Goal: Check status: Check status

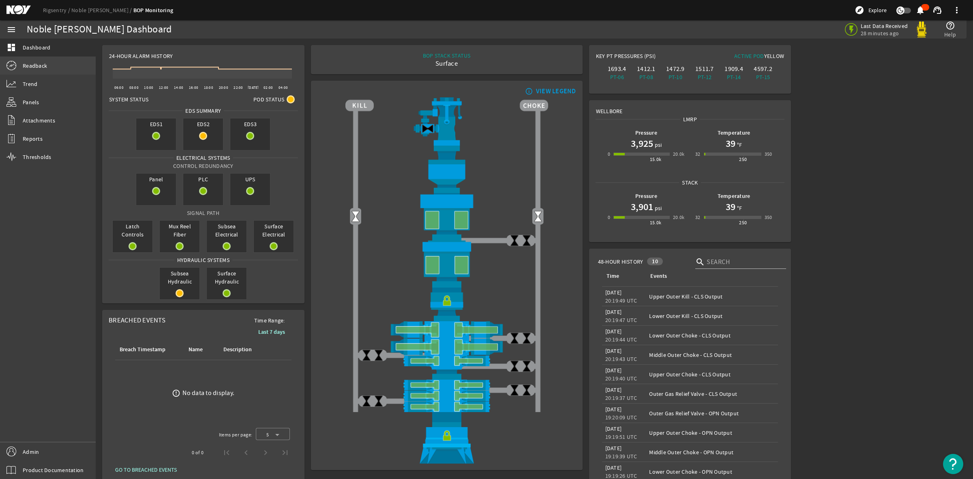
click at [30, 70] on link "Readback" at bounding box center [48, 66] width 96 height 18
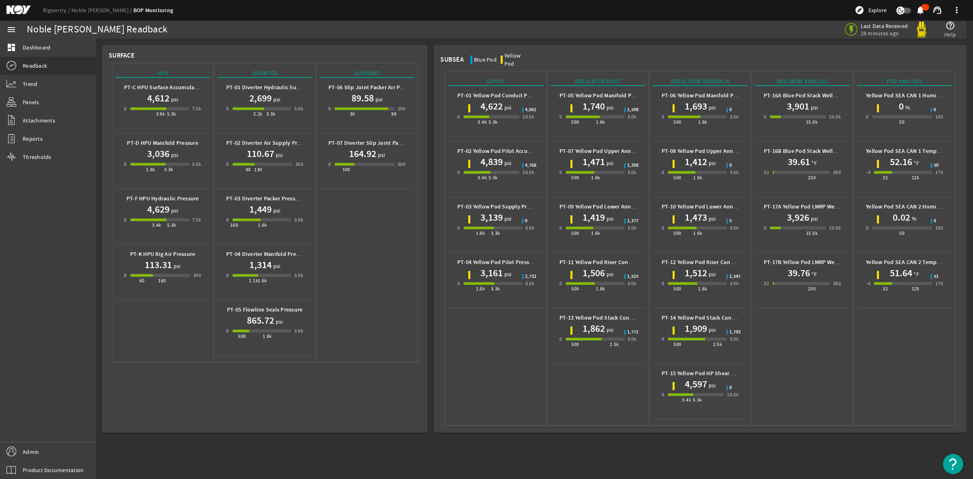
click at [15, 7] on mat-icon at bounding box center [24, 10] width 37 height 10
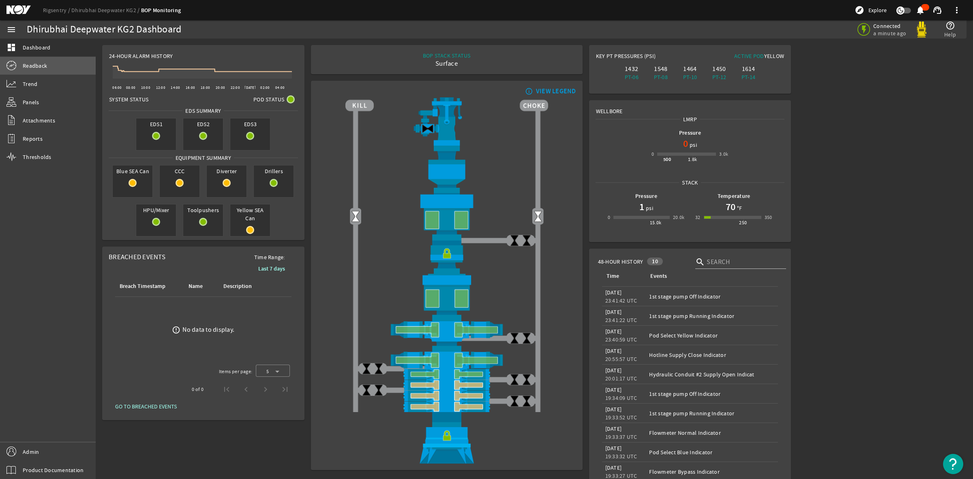
click at [32, 66] on span "Readback" at bounding box center [35, 66] width 24 height 8
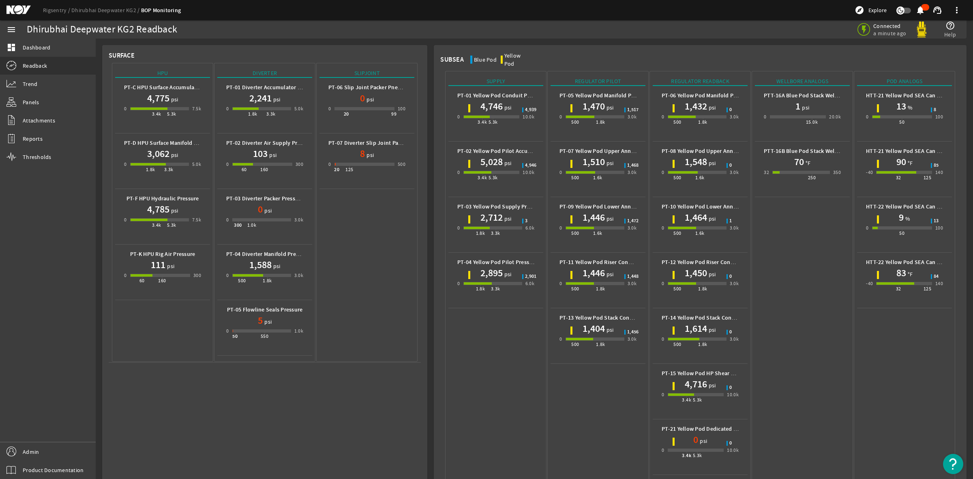
click at [20, 7] on mat-icon at bounding box center [24, 10] width 37 height 10
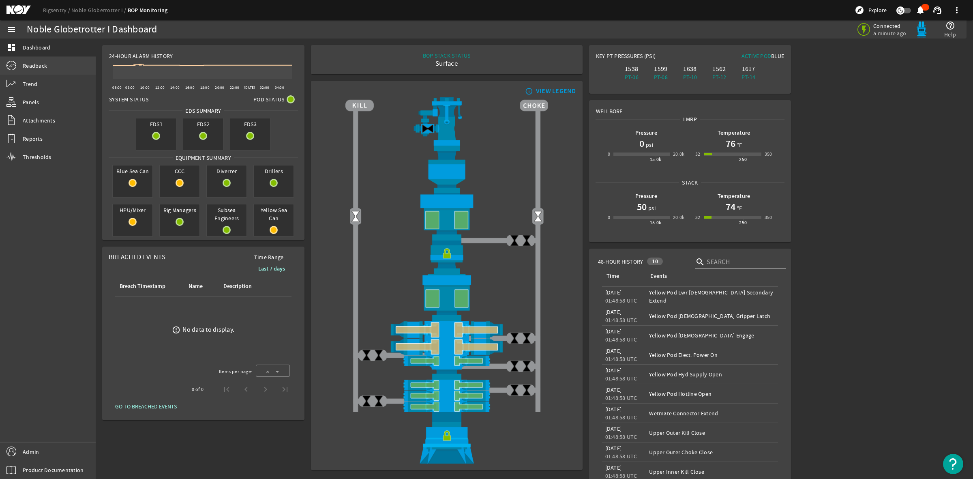
click at [29, 67] on span "Readback" at bounding box center [35, 66] width 24 height 8
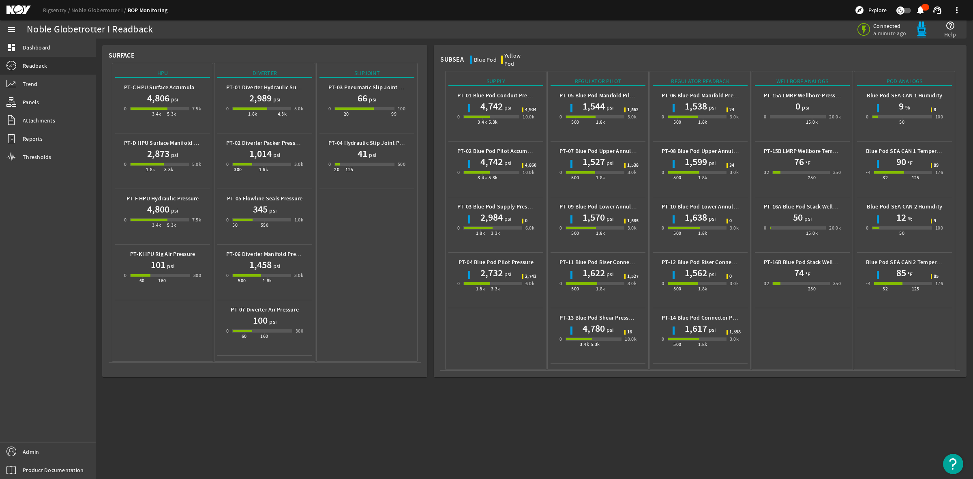
click at [11, 12] on mat-icon at bounding box center [24, 10] width 37 height 10
